Goal: Information Seeking & Learning: Learn about a topic

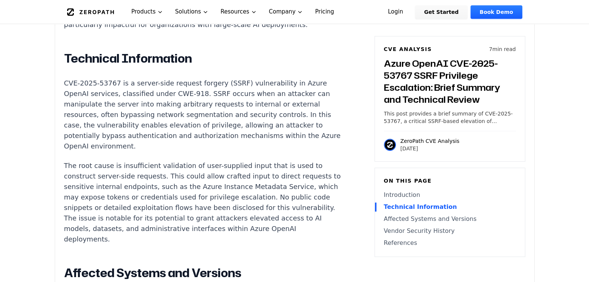
scroll to position [609, 0]
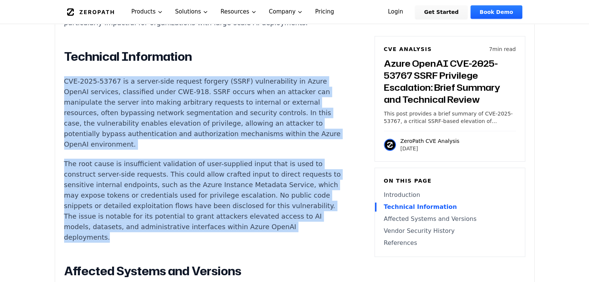
drag, startPoint x: 158, startPoint y: 241, endPoint x: 64, endPoint y: 85, distance: 181.5
click at [64, 85] on div "Introduction Attackers have leveraged SSRF flaws in cloud AI platforms to escal…" at bounding box center [203, 239] width 279 height 663
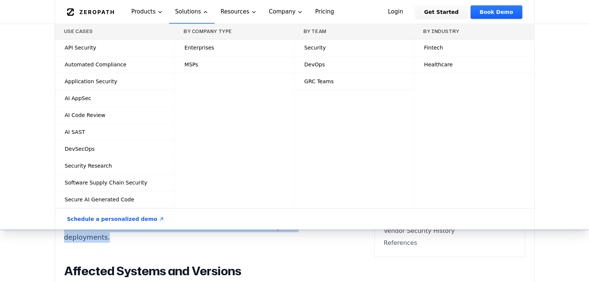
copy div "CVE-2025-53767 is a server-side request forgery (SSRF) vulnerability in Azure O…"
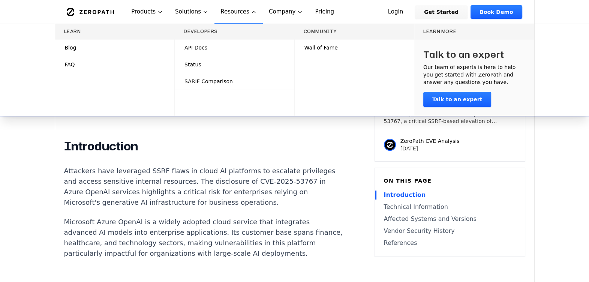
scroll to position [469, 0]
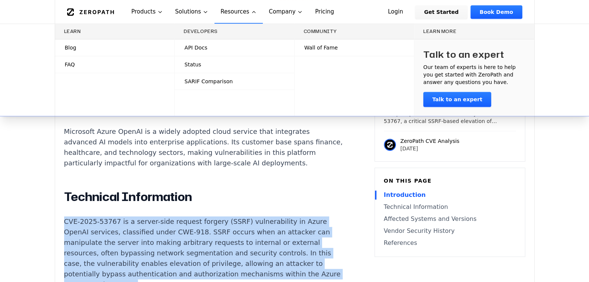
click at [80, 205] on p "CVE-2025-53767 is a server-side request forgery (SSRF) vulnerability in Azure O…" at bounding box center [203, 253] width 279 height 74
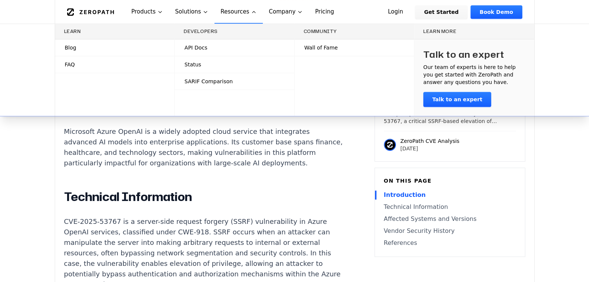
click at [66, 205] on p "CVE-2025-53767 is a server-side request forgery (SSRF) vulnerability in Azure O…" at bounding box center [203, 253] width 279 height 74
drag, startPoint x: 62, startPoint y: 223, endPoint x: 113, endPoint y: 225, distance: 50.7
click at [113, 205] on div "Experimental AI-Generated Content This CVE analysis is an experimental publicat…" at bounding box center [294, 250] width 479 height 990
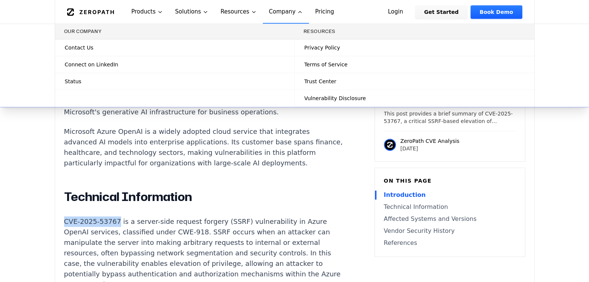
copy p "CVE-2025-53767"
